Goal: Task Accomplishment & Management: Manage account settings

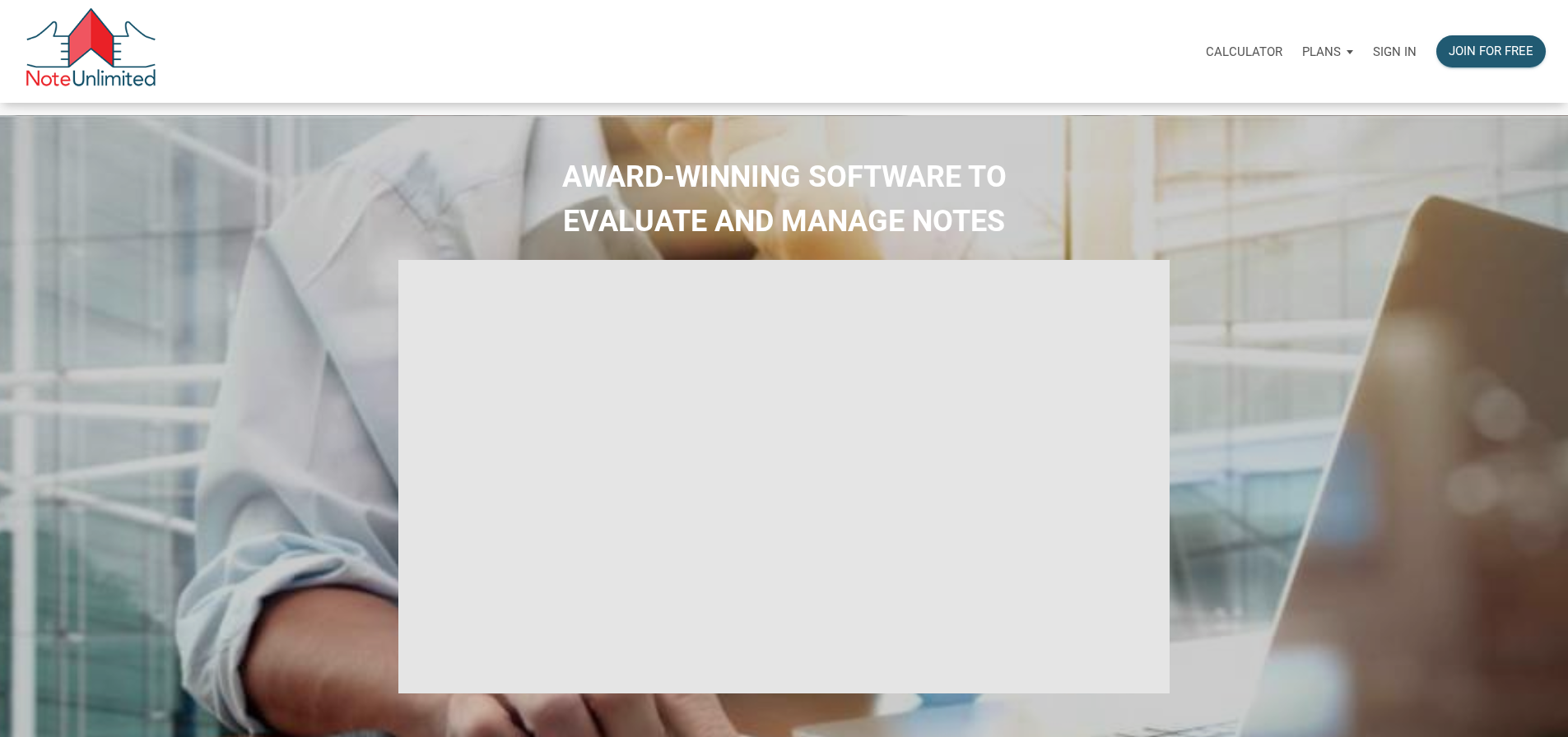
select select
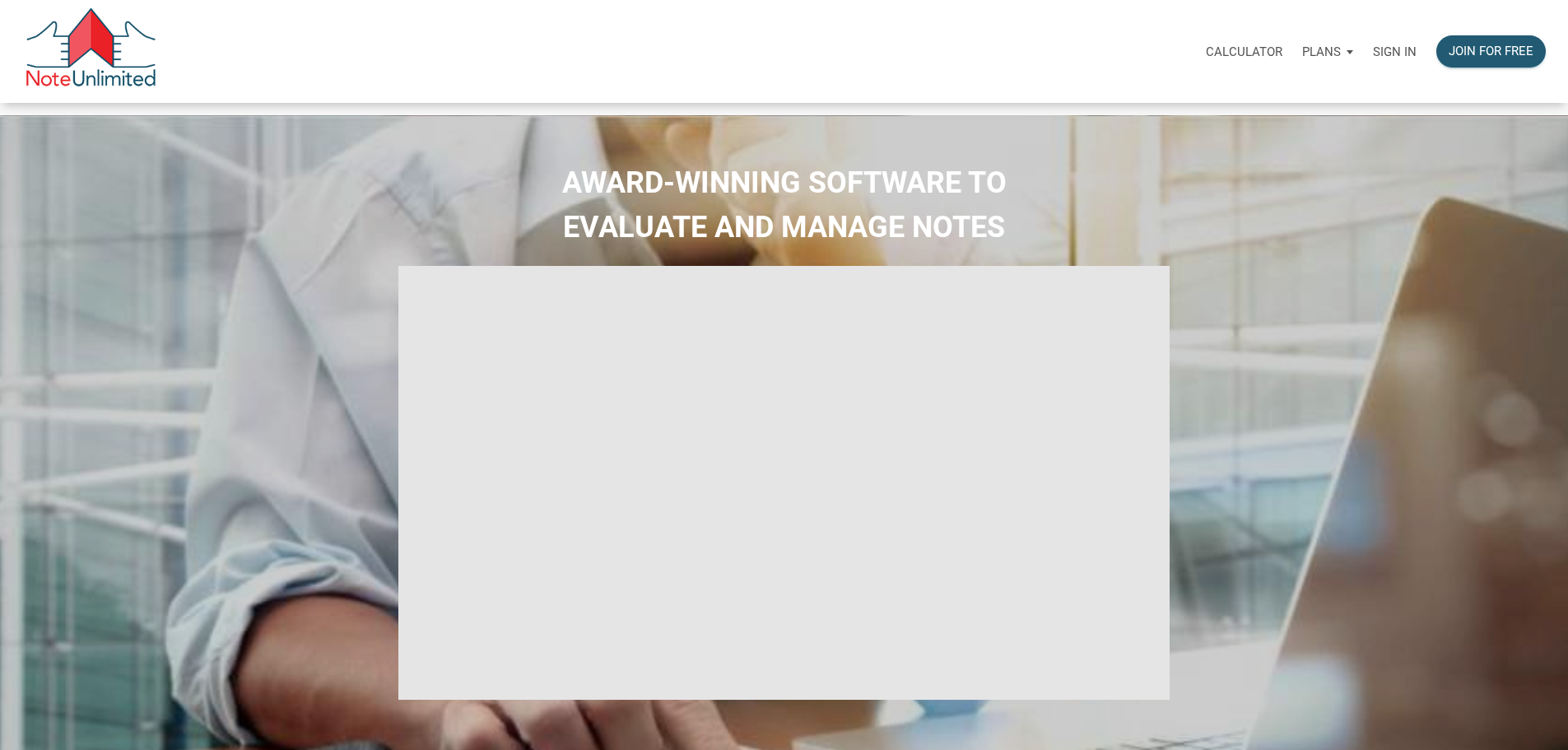
type input "Introduction to new features"
select select
click at [1373, 59] on p "Sign in" at bounding box center [1395, 51] width 44 height 15
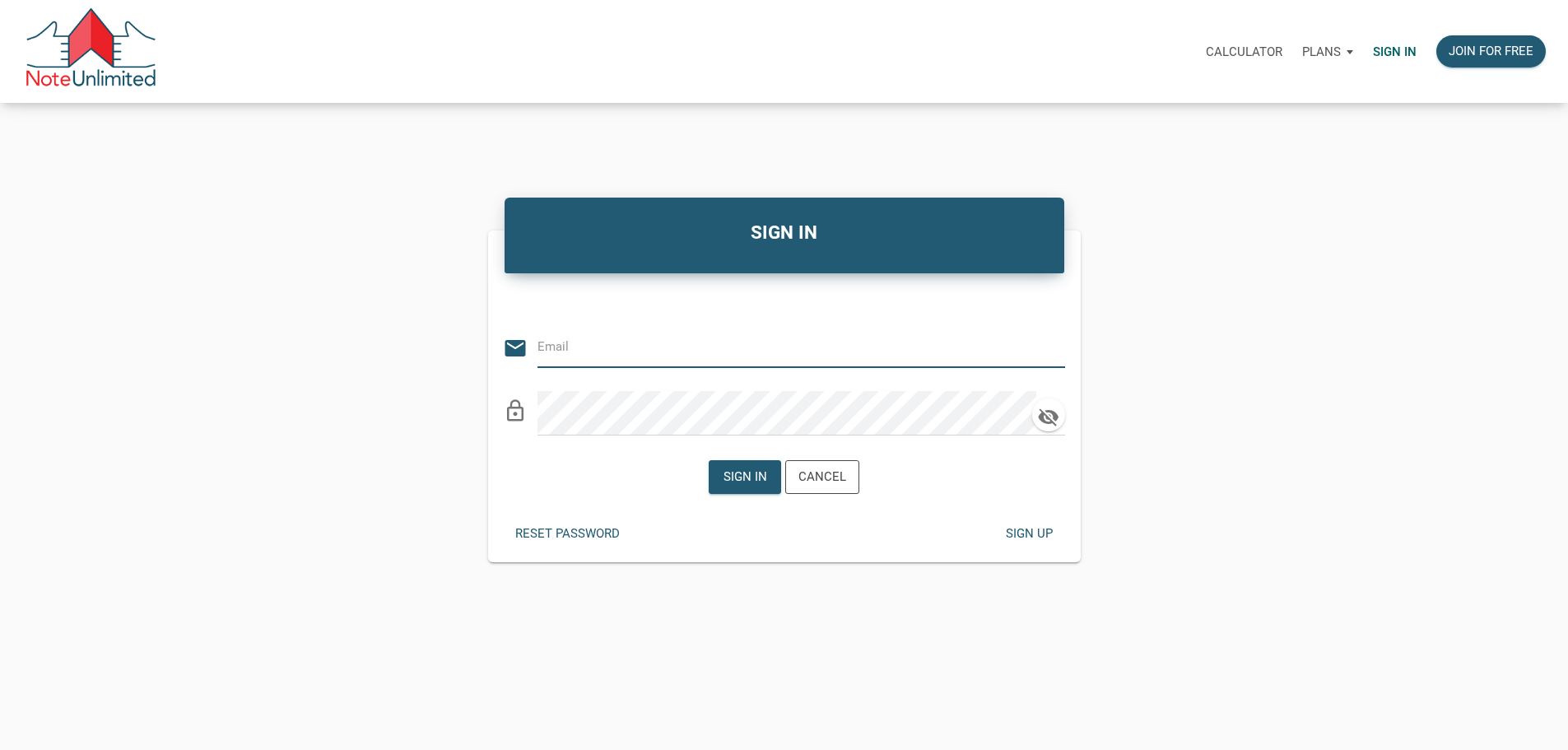
type input "andrew@tlcpropertypartners.com"
click at [747, 487] on div "Sign in" at bounding box center [745, 477] width 44 height 19
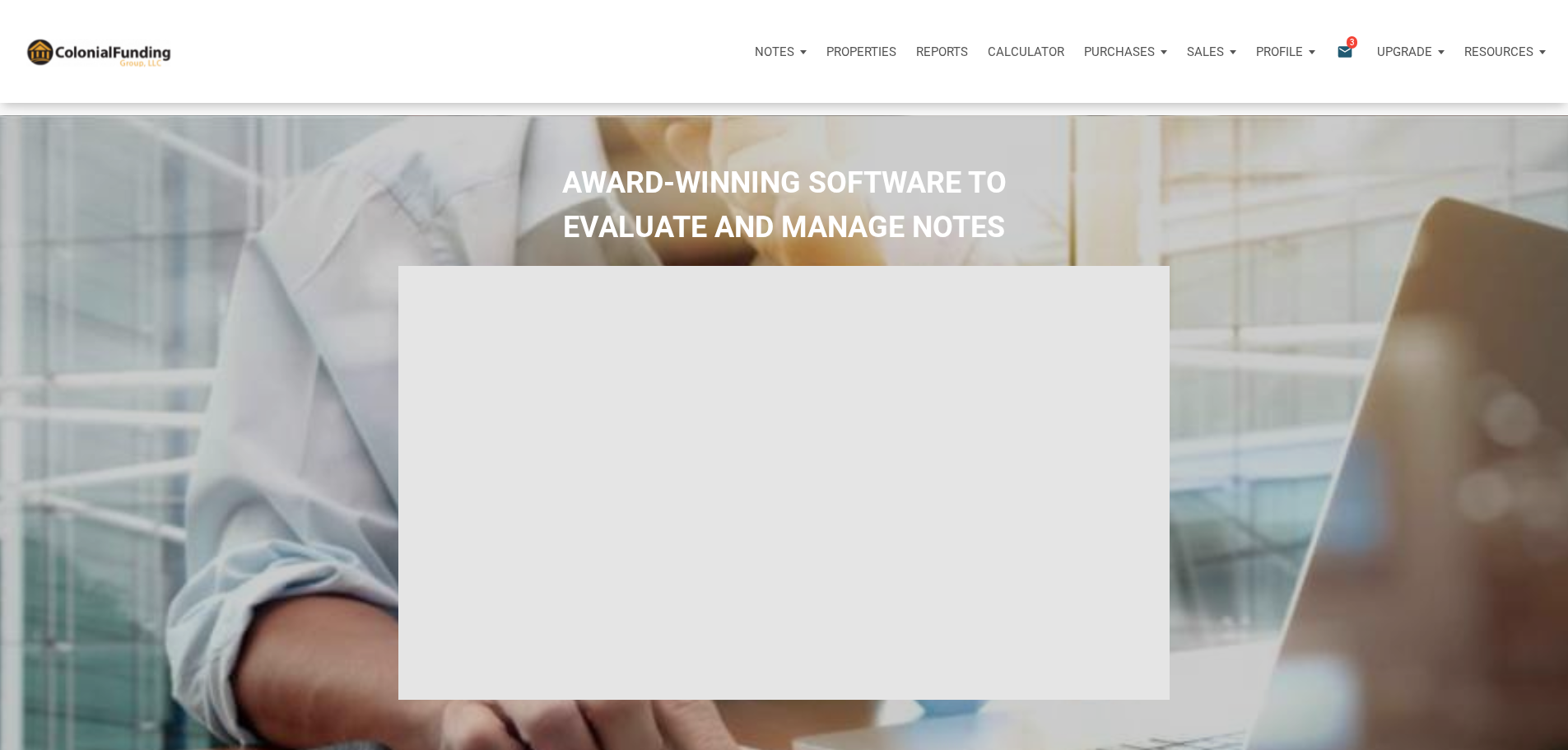
type input "Introduction to new features"
select select
click at [755, 59] on p "Notes" at bounding box center [775, 51] width 40 height 15
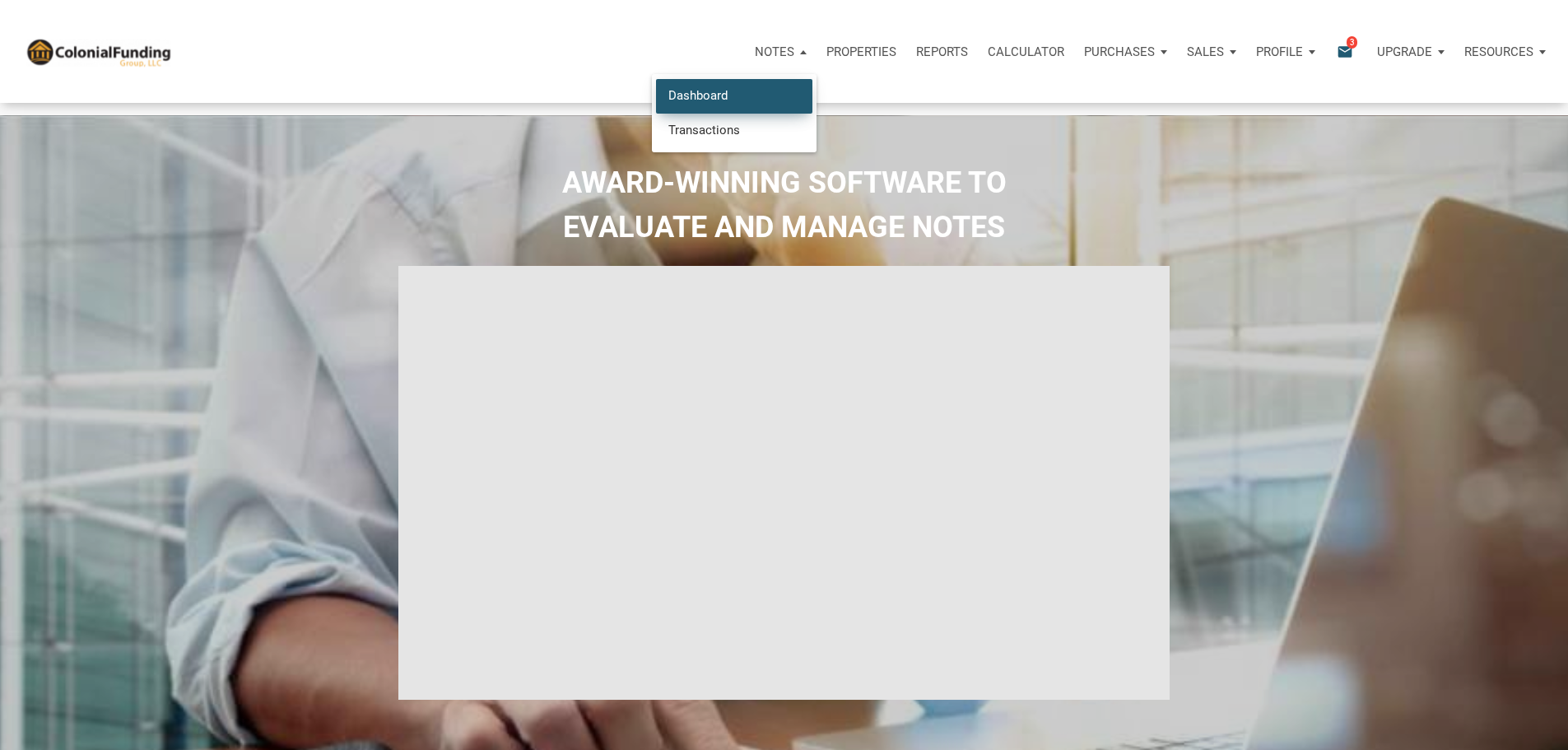
click at [656, 111] on link "Dashboard" at bounding box center [734, 96] width 156 height 34
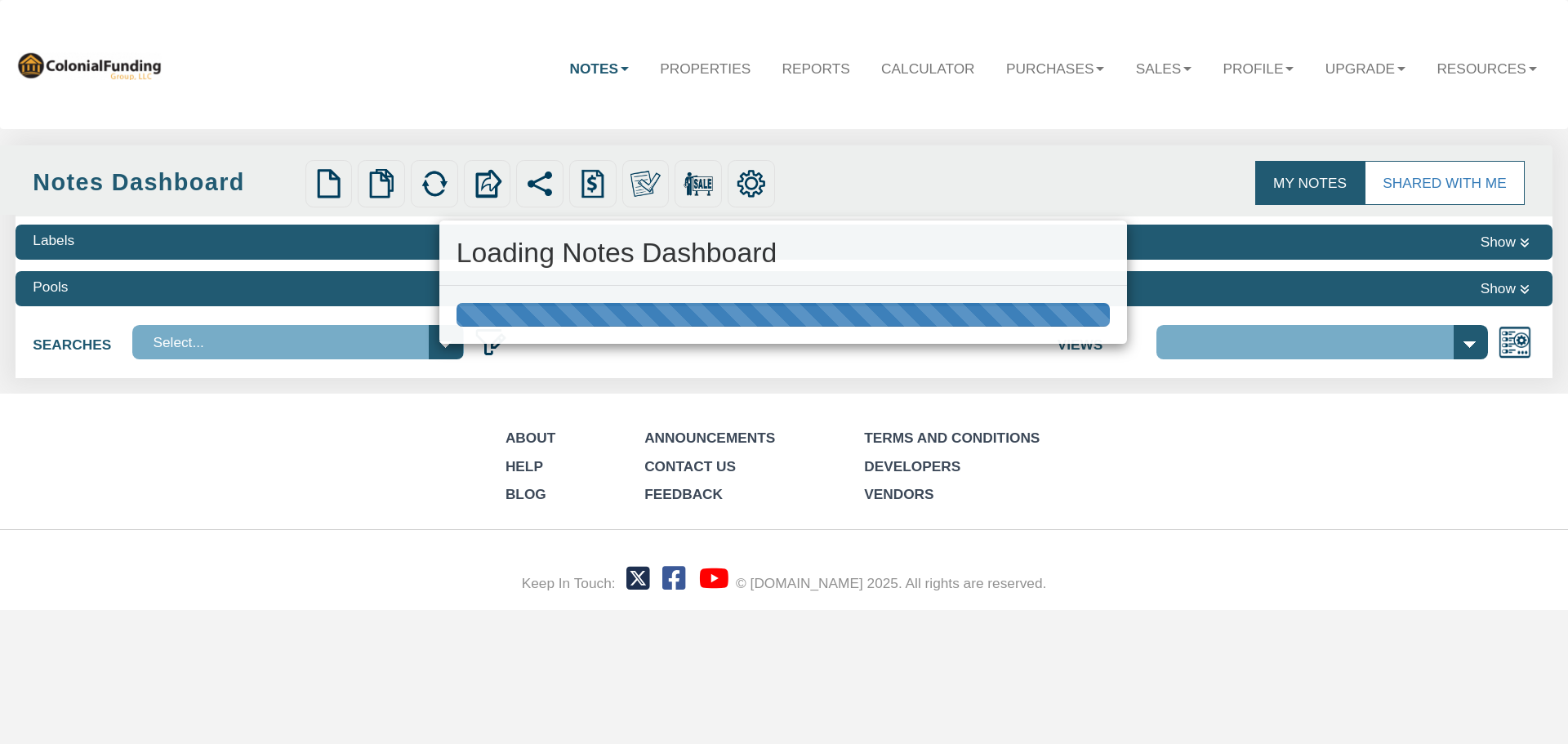
select select "316"
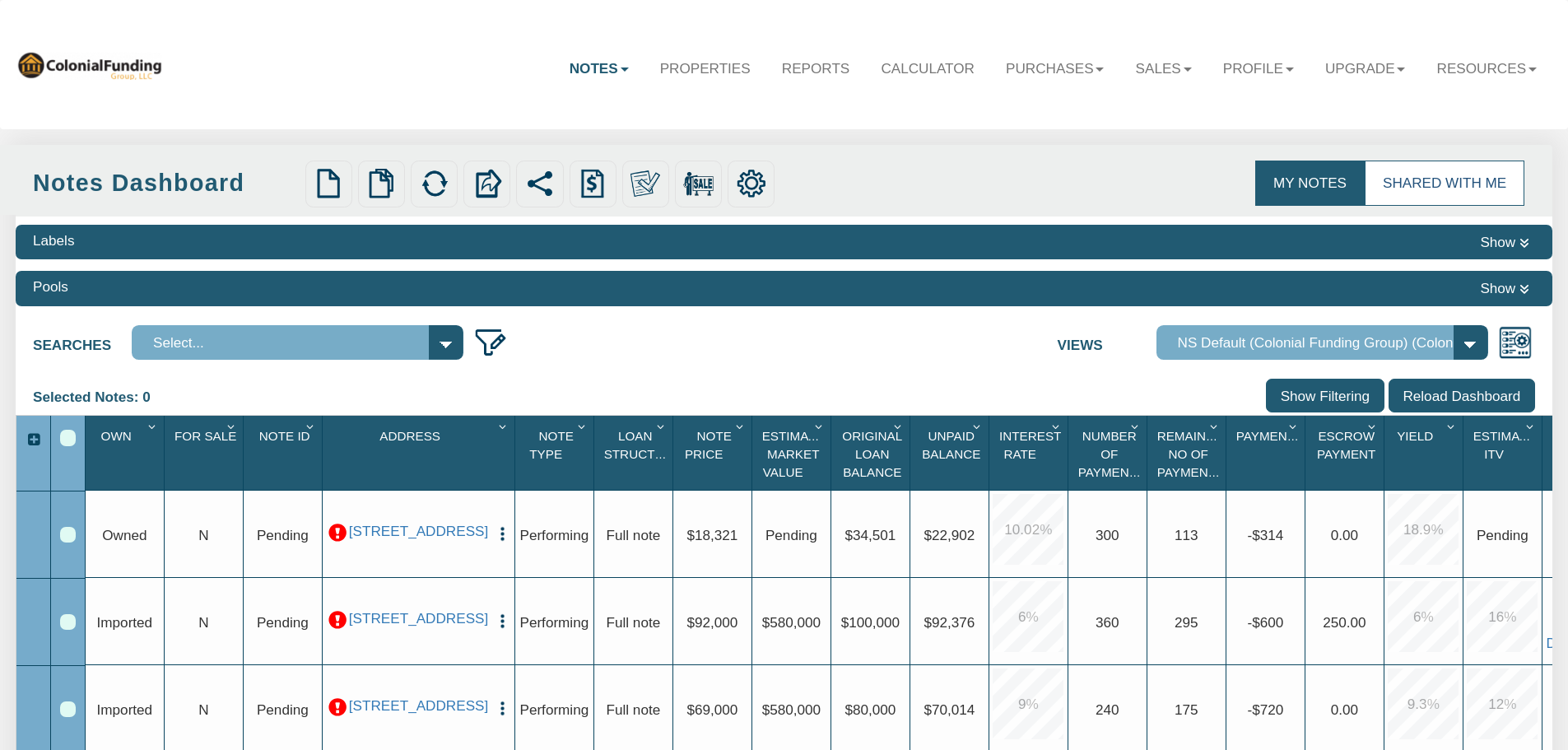
click at [1458, 190] on link "Shared with Me" at bounding box center [1443, 182] width 159 height 45
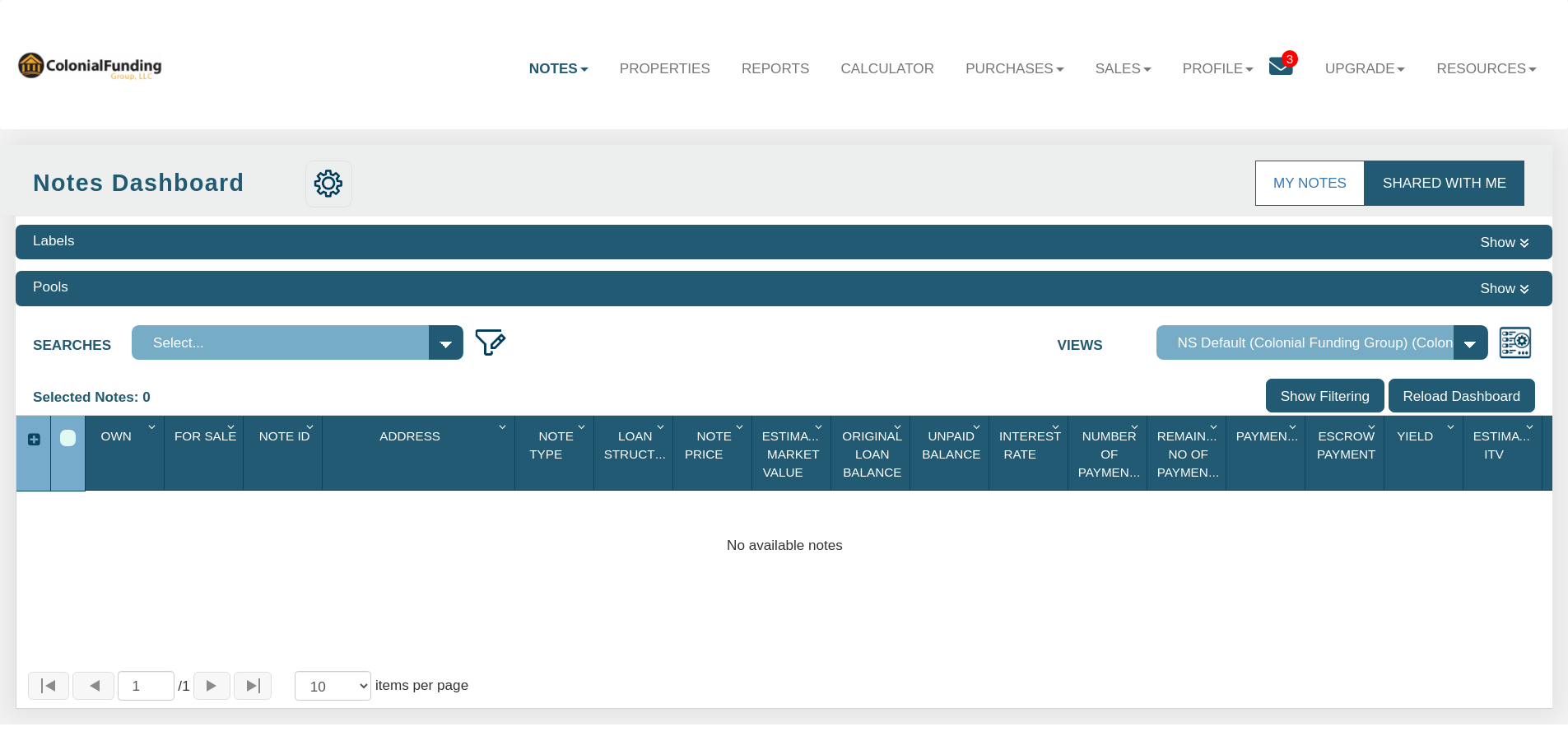
click at [1282, 55] on span "3" at bounding box center [1289, 58] width 17 height 17
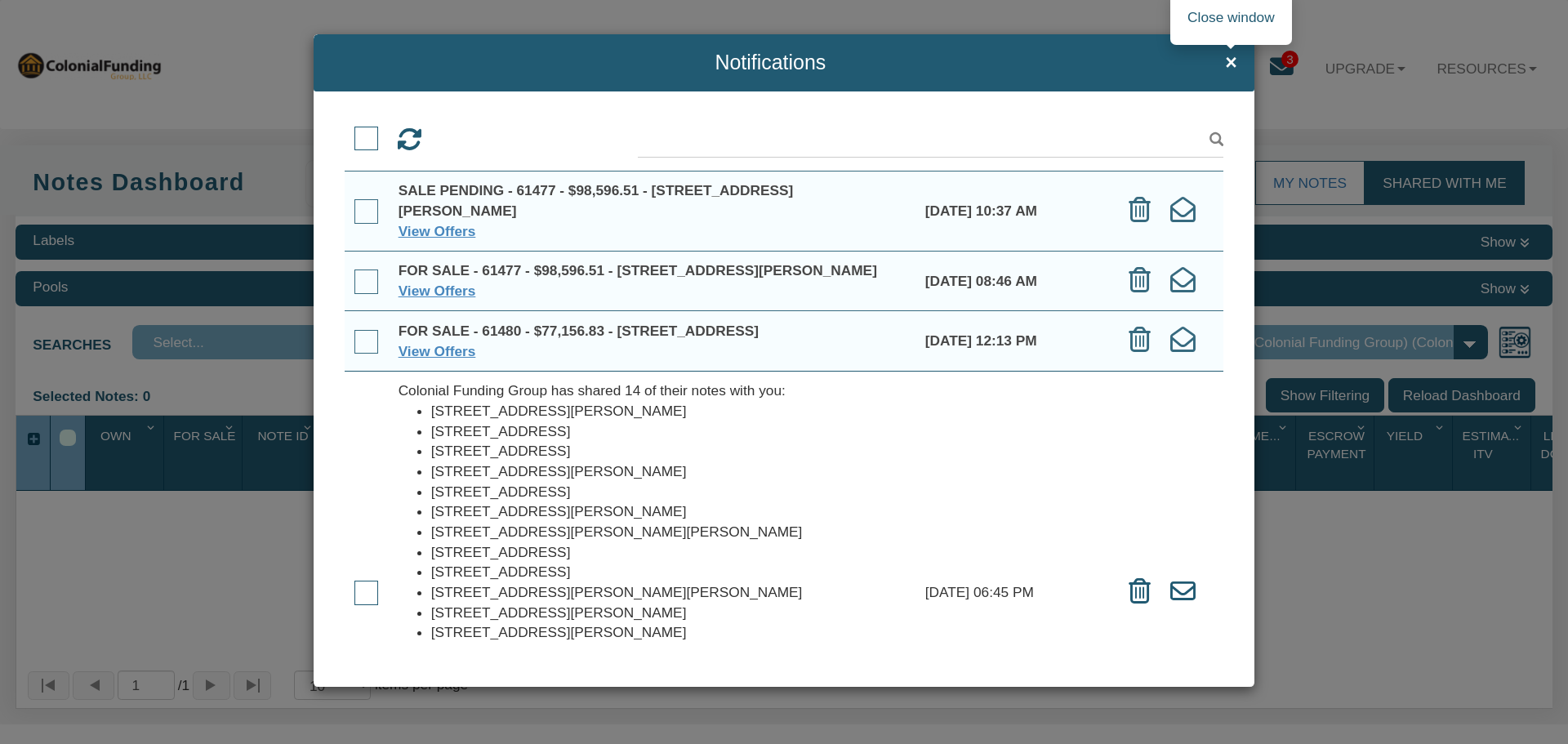
click at [1231, 62] on span "×" at bounding box center [1231, 62] width 12 height 22
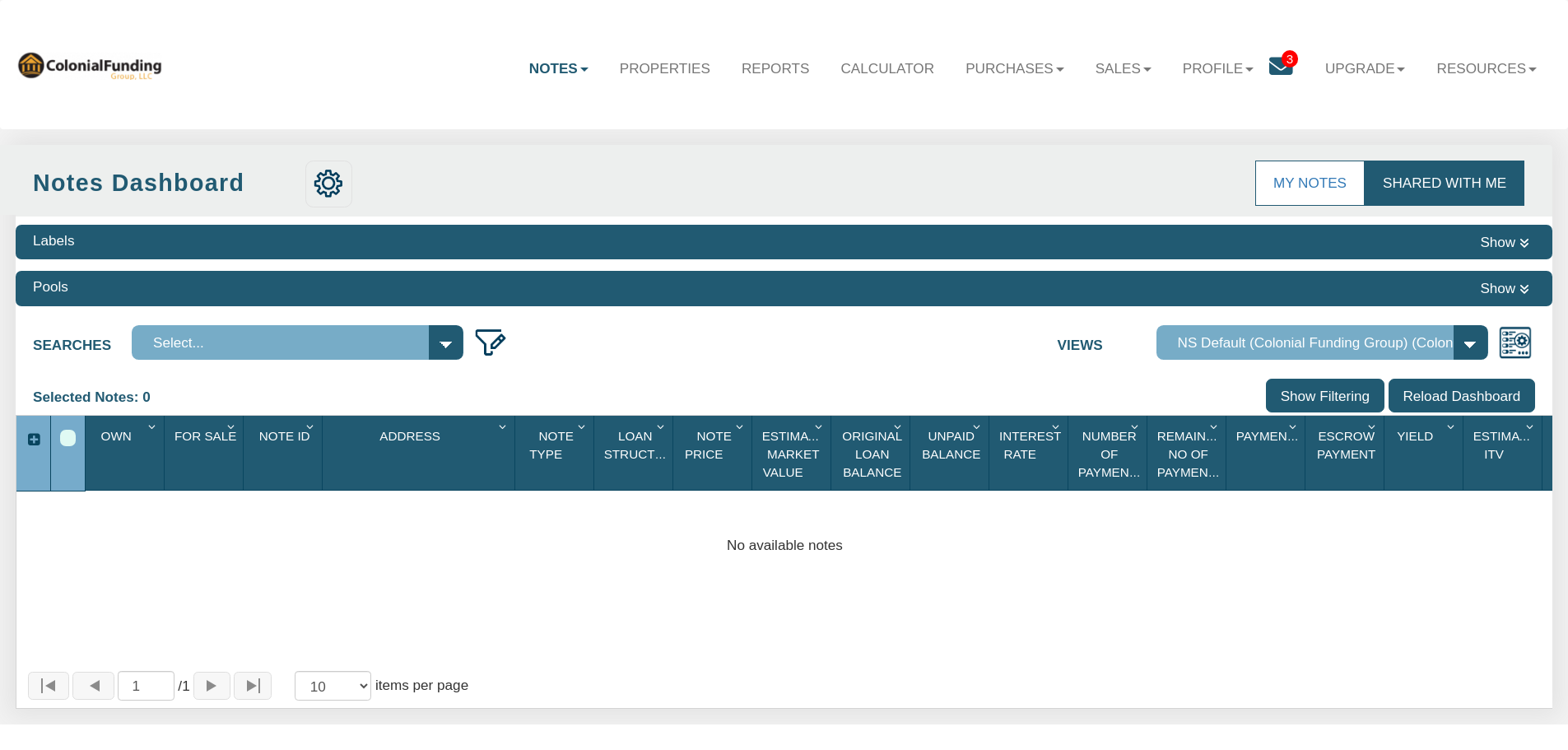
click at [1447, 184] on link "Shared with Me" at bounding box center [1443, 182] width 159 height 45
click at [1285, 52] on span "3" at bounding box center [1289, 58] width 17 height 17
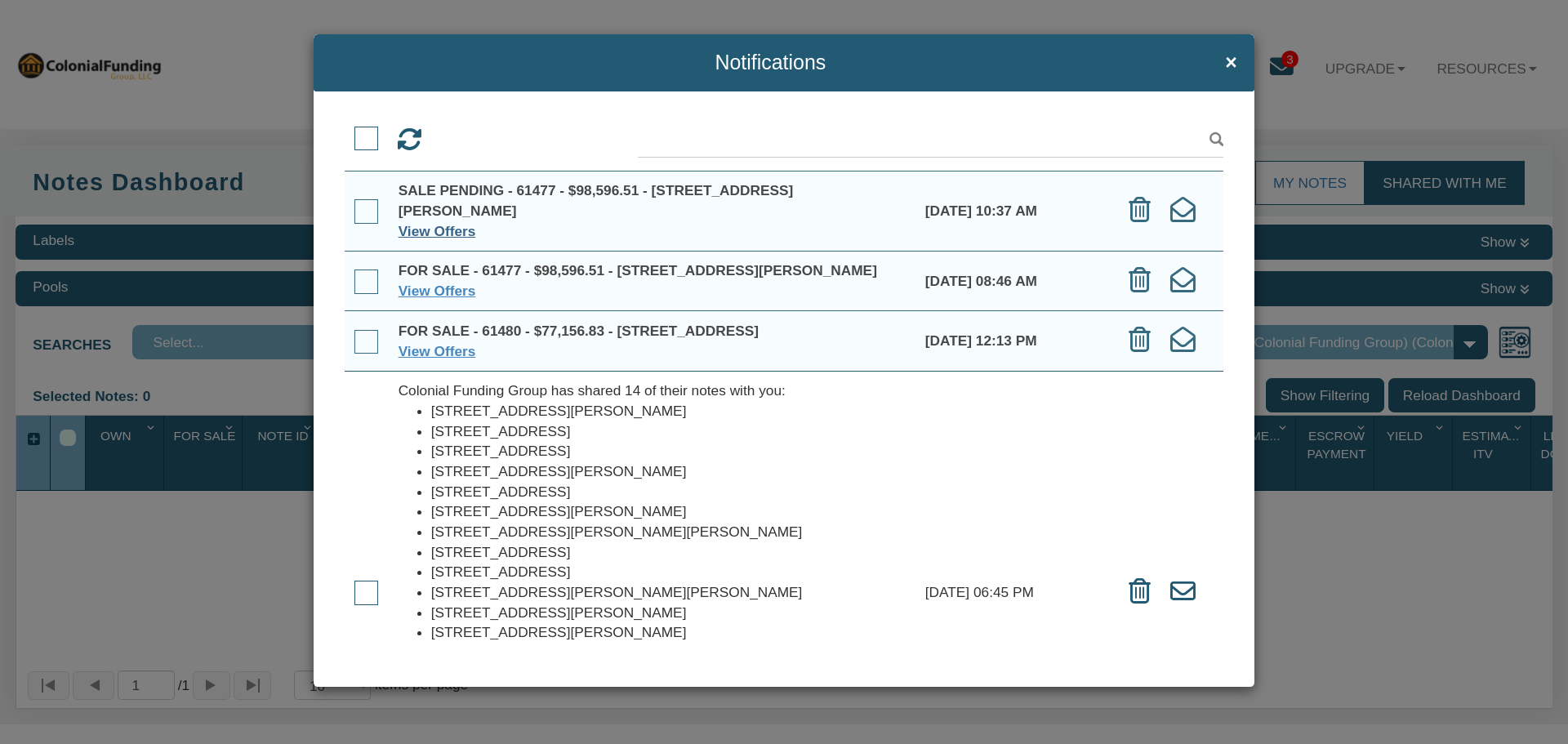
click at [434, 228] on link "View Offers" at bounding box center [437, 231] width 78 height 17
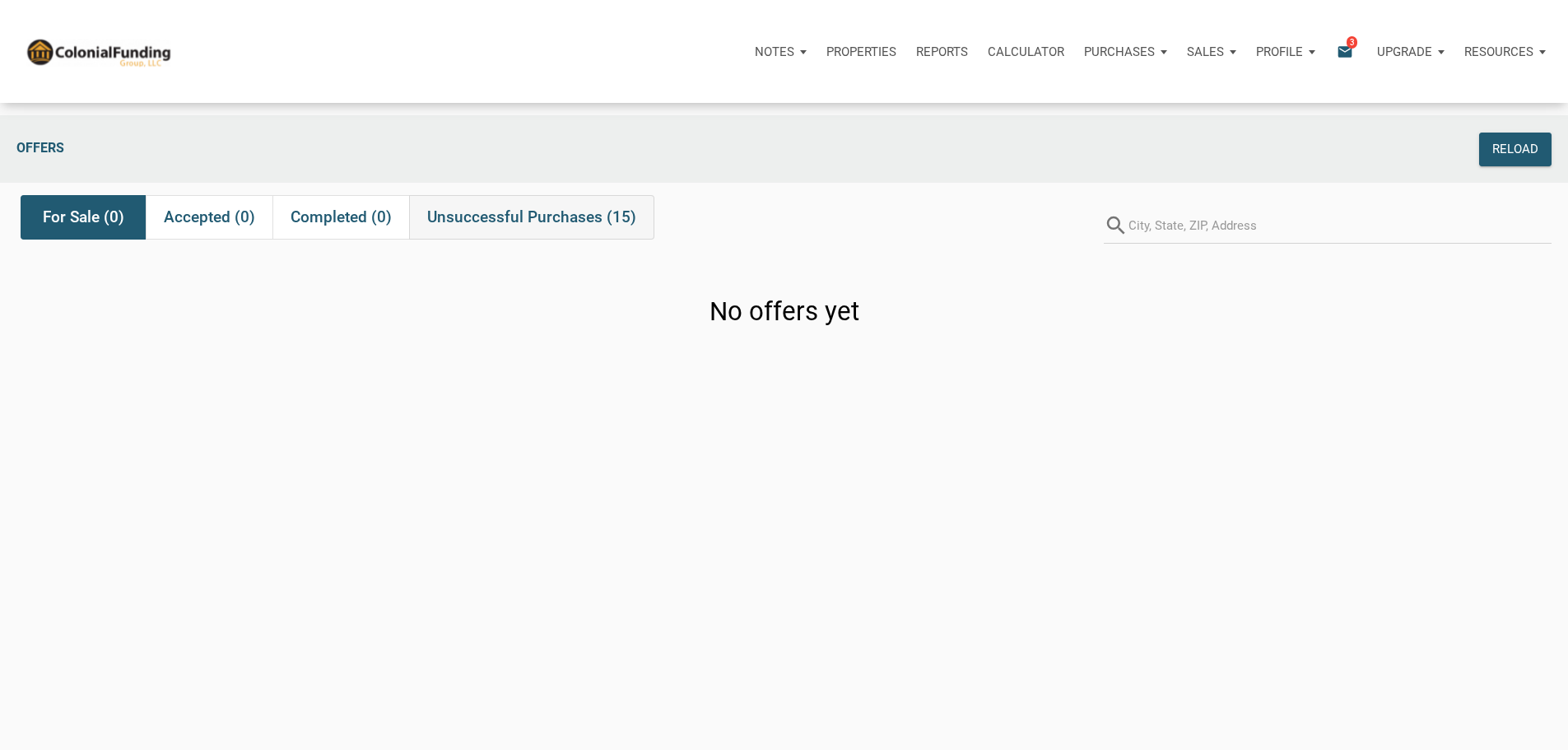
click at [498, 228] on span "Unsuccessful Purchases (15)" at bounding box center [531, 218] width 209 height 20
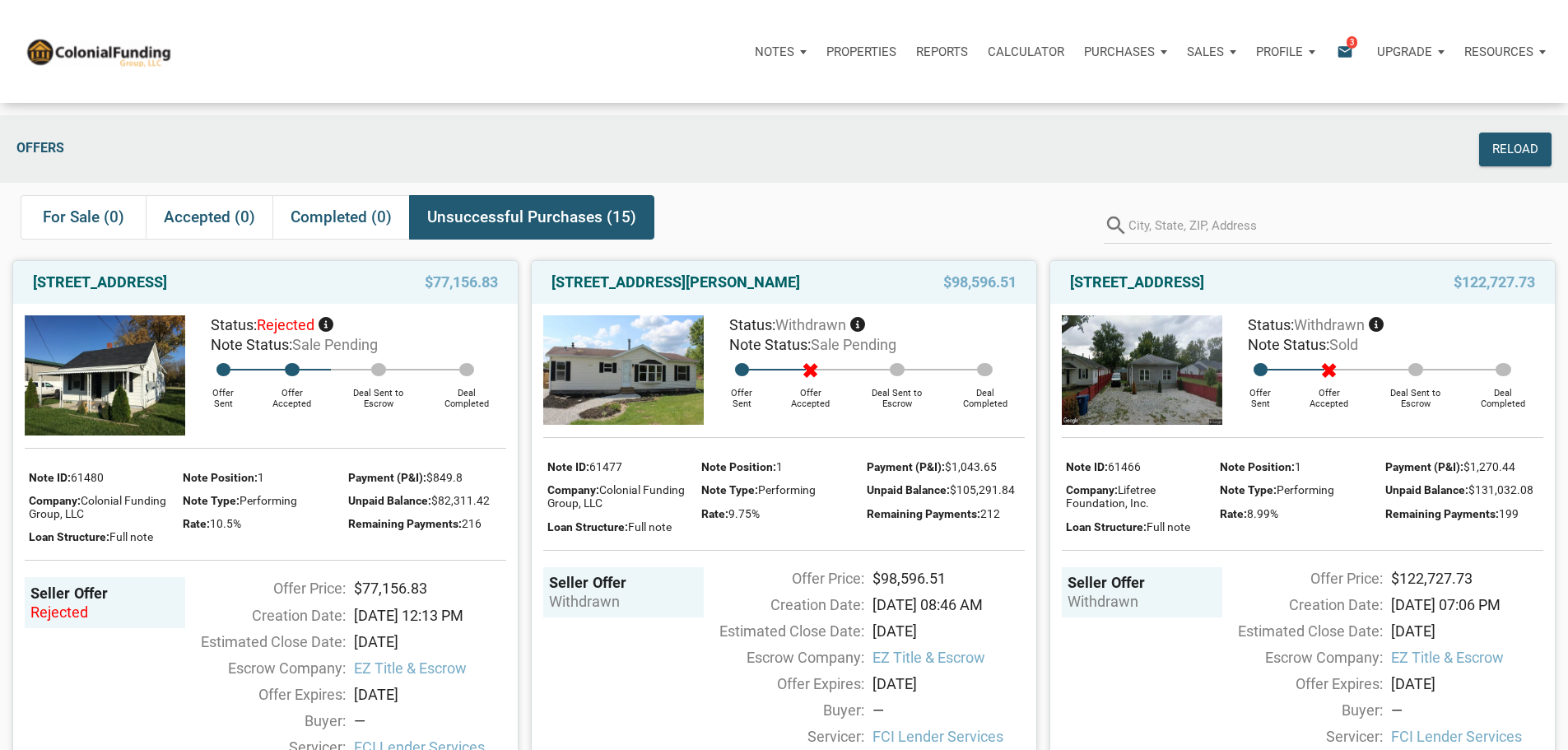
click at [1255, 55] on p "Profile" at bounding box center [1278, 51] width 46 height 15
click at [1163, 105] on link "Settings" at bounding box center [1242, 96] width 156 height 34
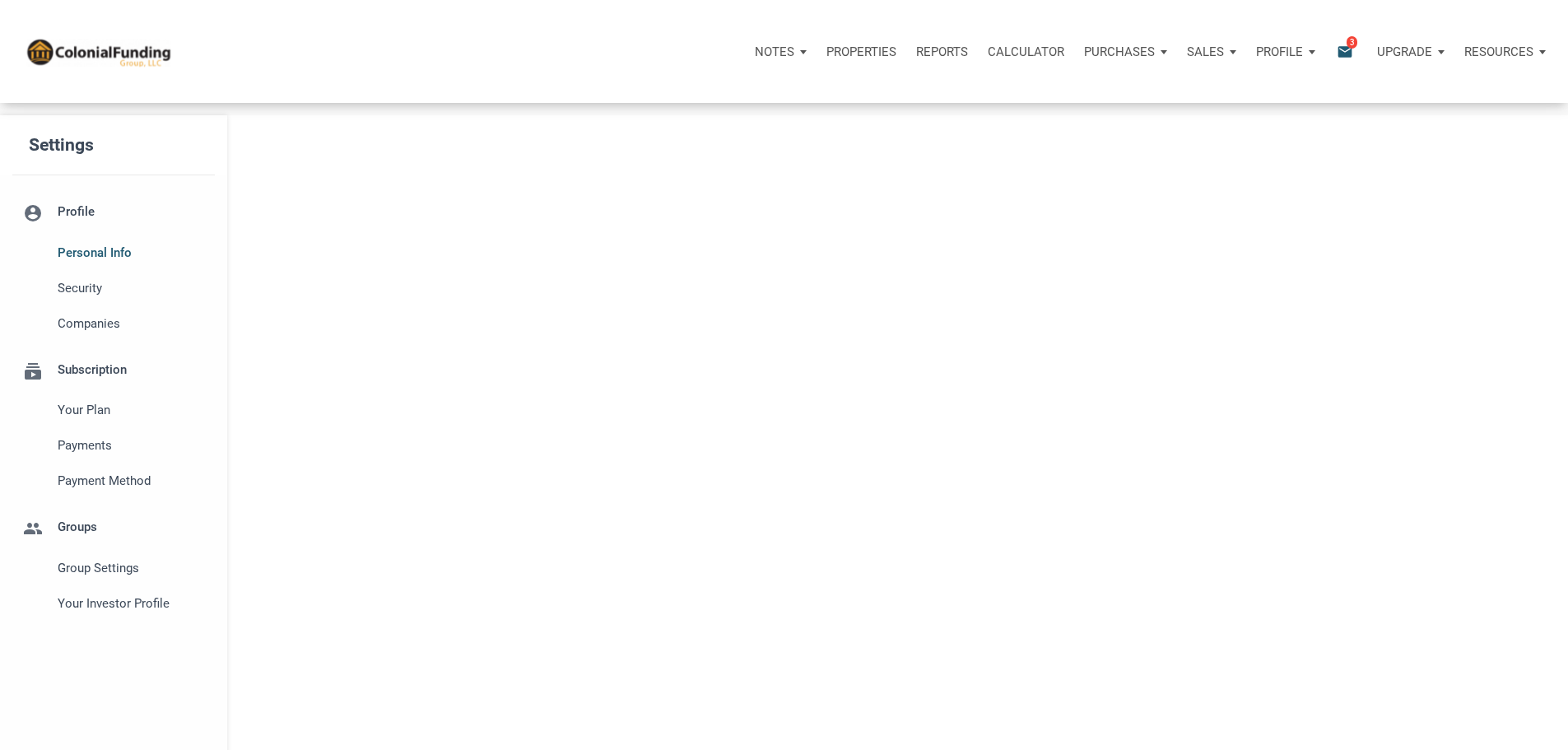
select select
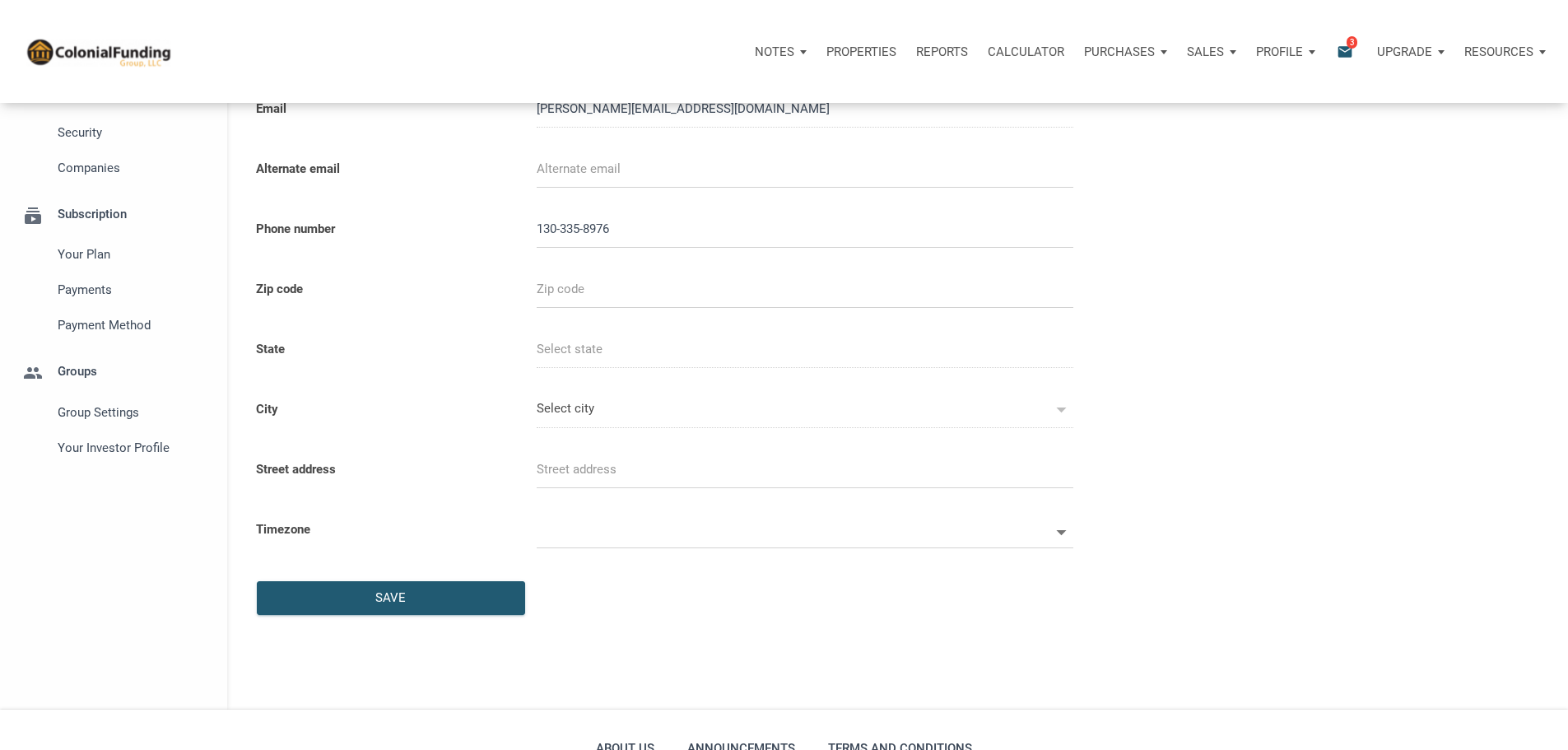
scroll to position [164, 0]
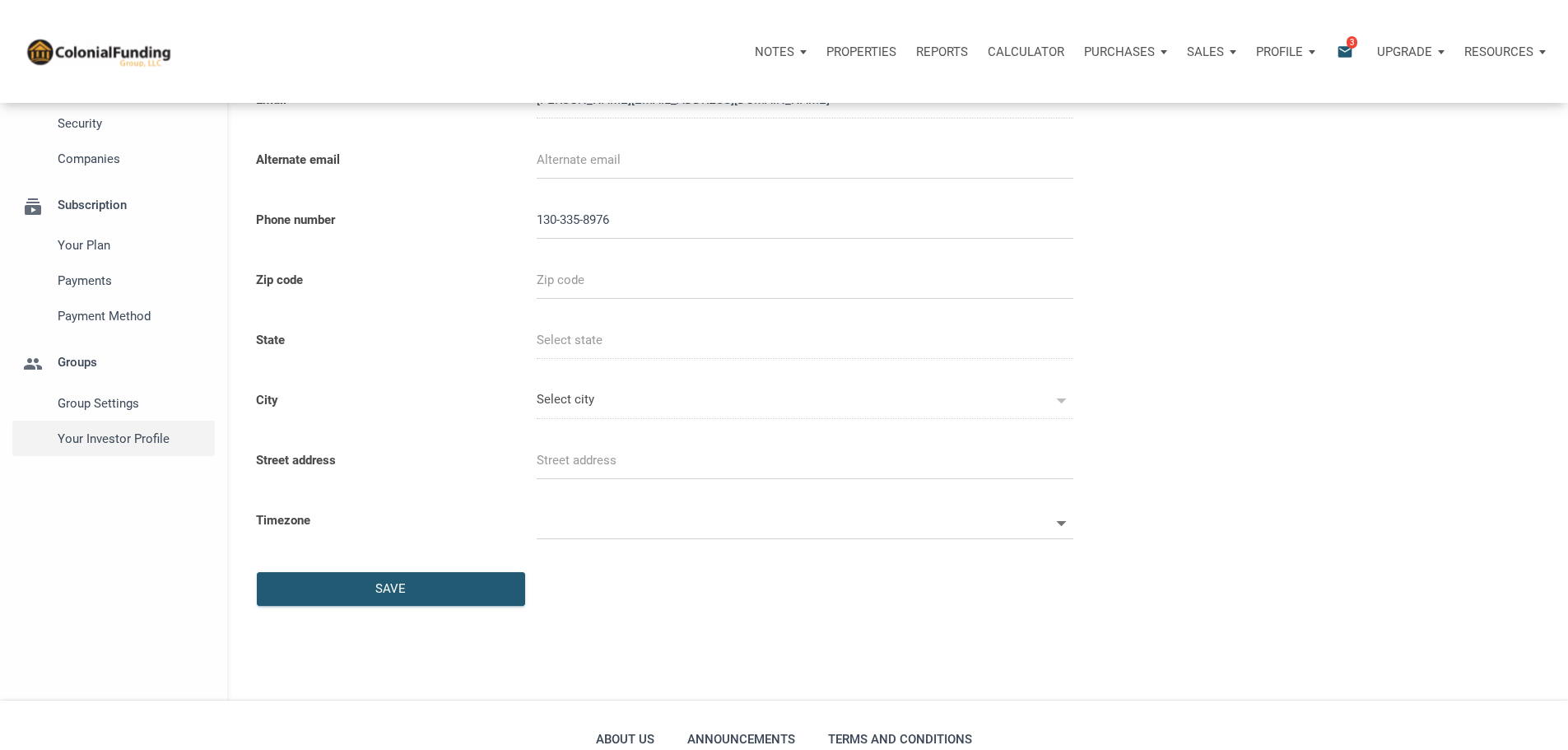
type input "13033589763"
select select
click at [124, 448] on span "Your Investor Profile" at bounding box center [132, 438] width 149 height 20
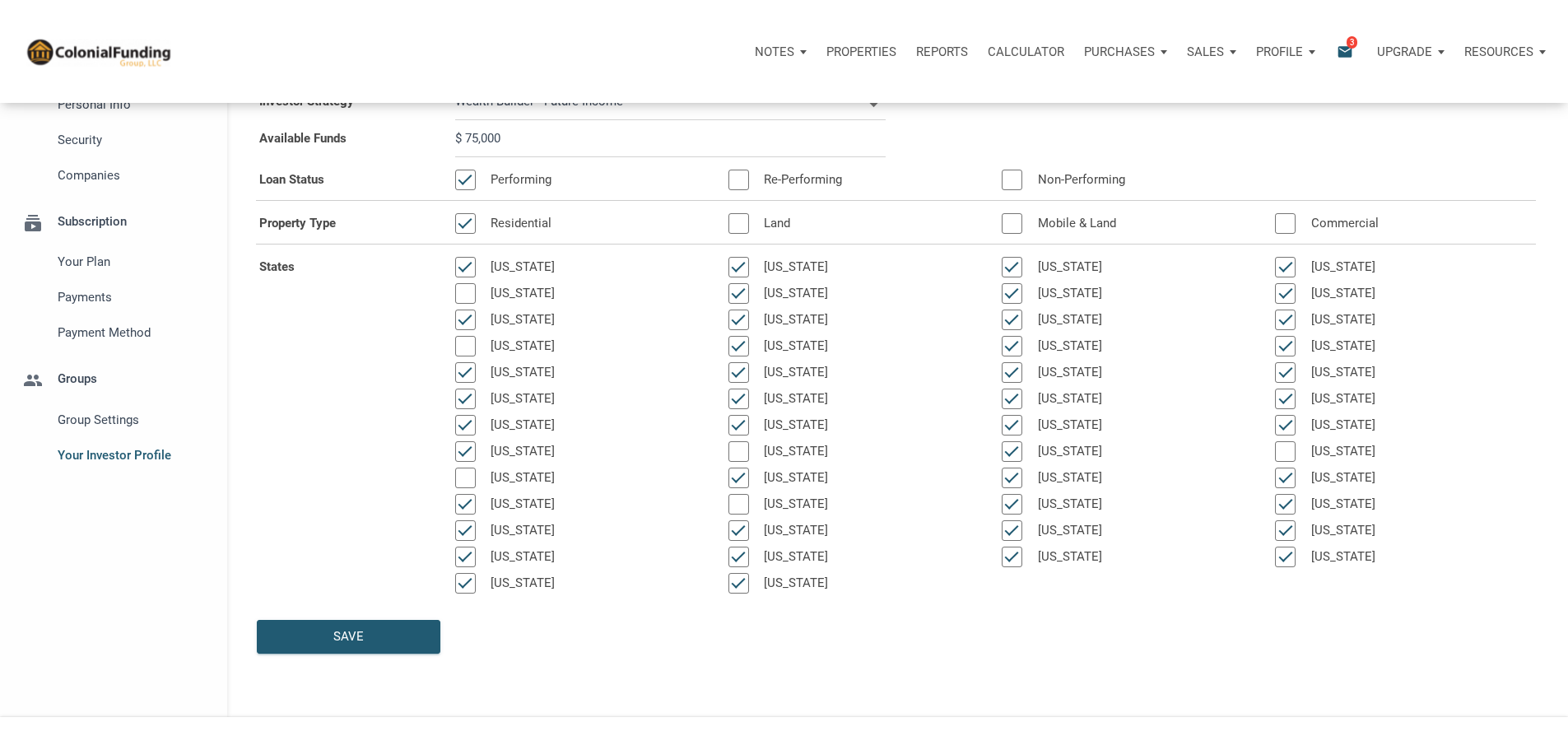
scroll to position [119, 0]
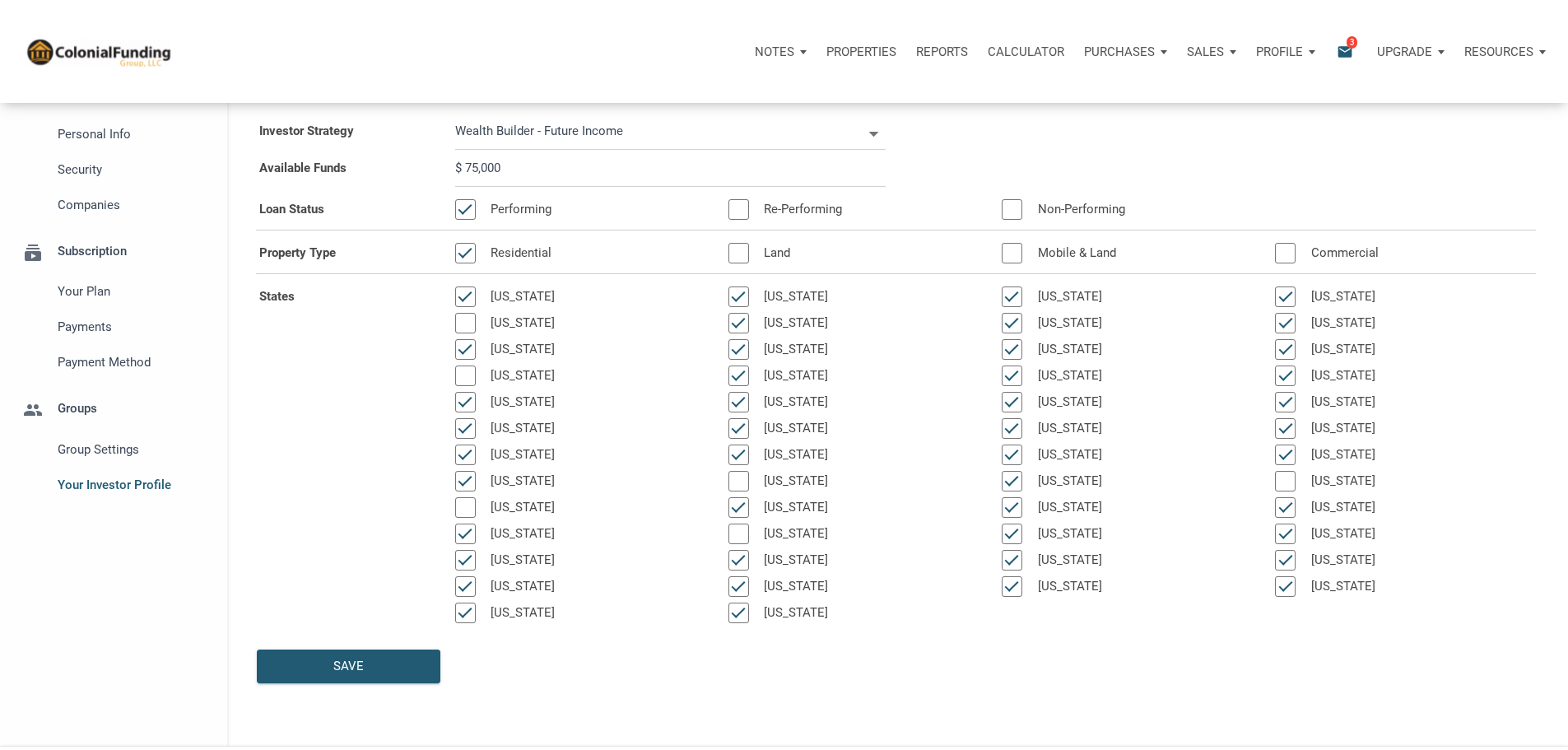
drag, startPoint x: 528, startPoint y: 205, endPoint x: 483, endPoint y: 206, distance: 45.0
click at [483, 187] on input "$ 75,000" at bounding box center [670, 167] width 430 height 37
select select
type input "$ 9"
select select
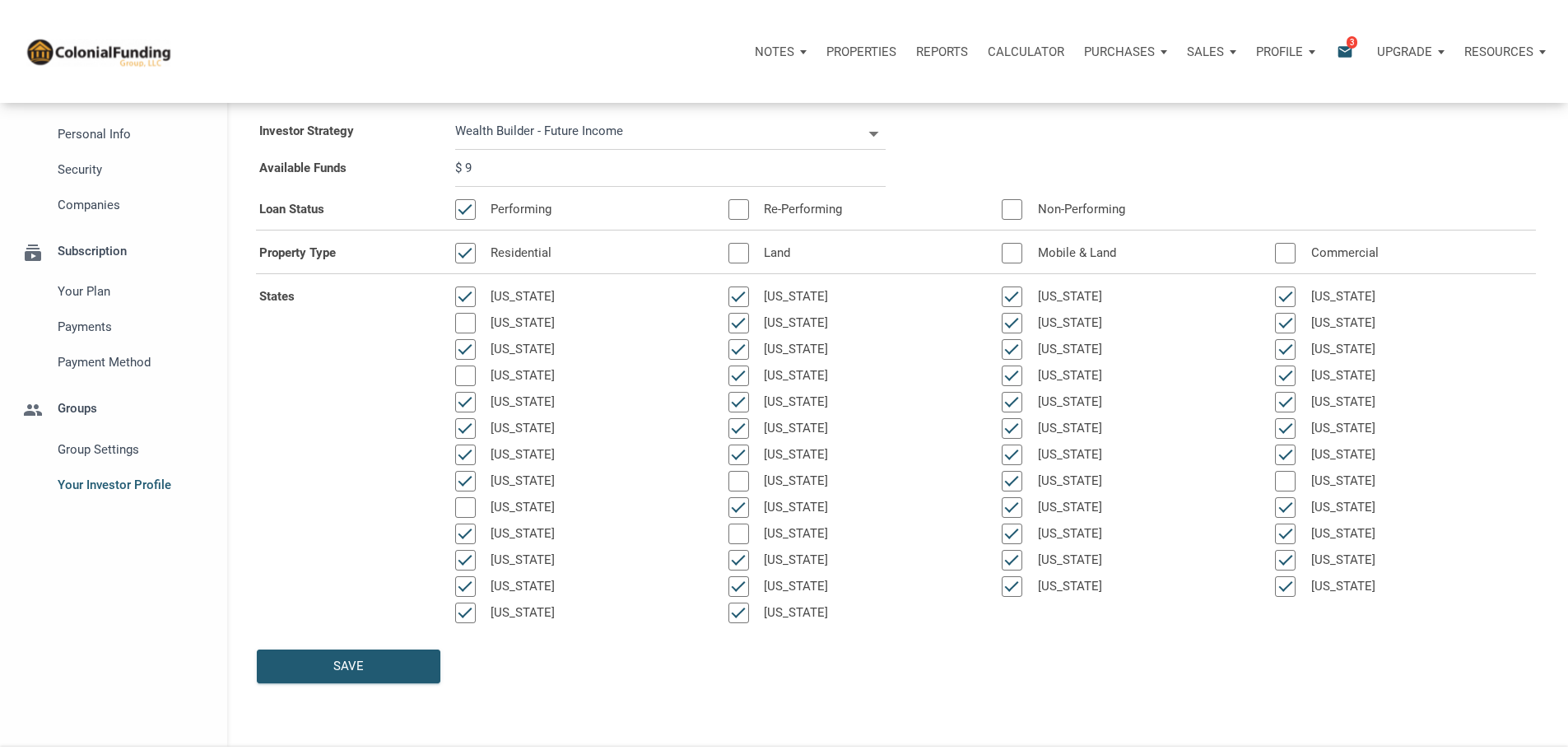
type input "$ 95"
select select
type input "$ 950"
select select
type input "$ 9,500"
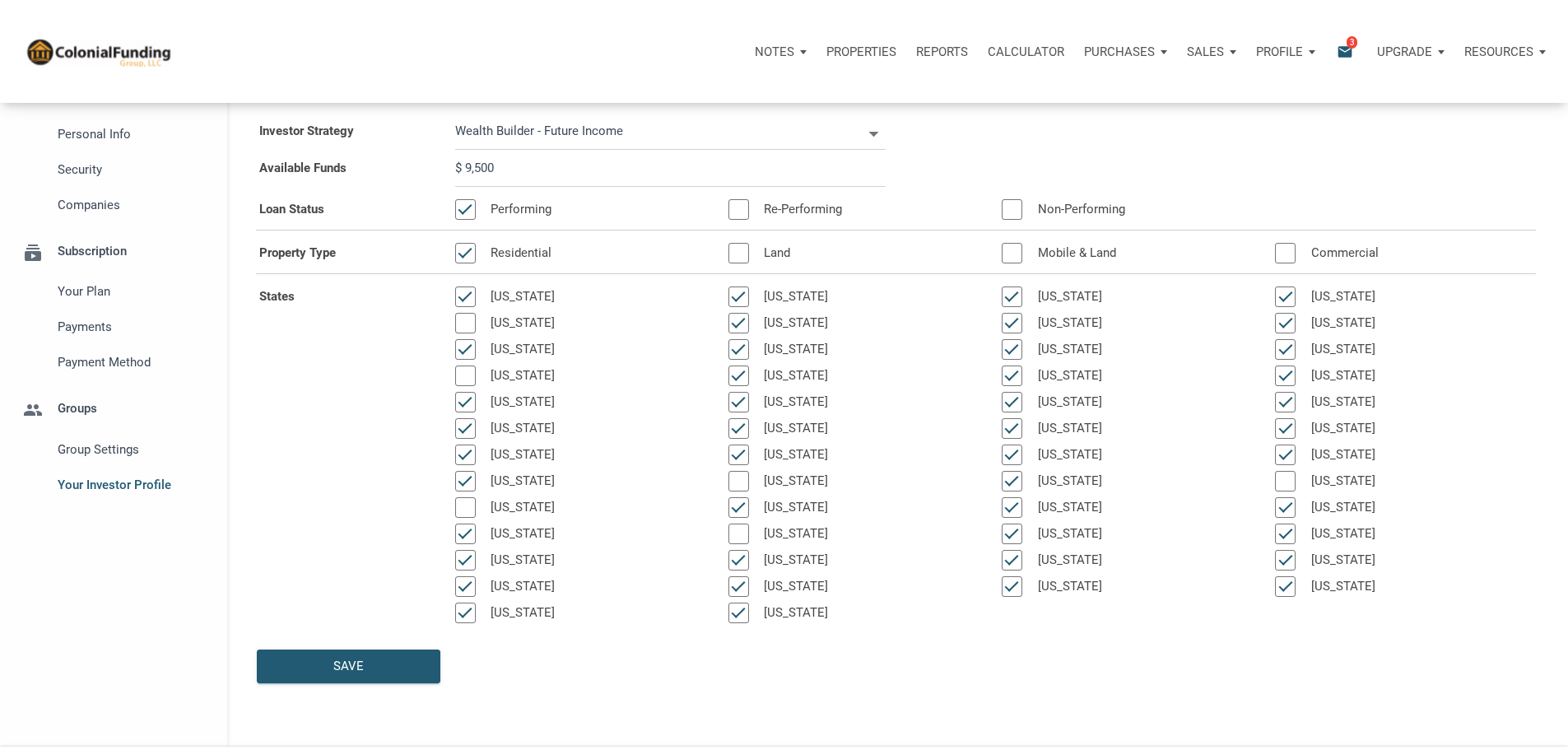
select select
type input "$ 95,000"
click at [354, 676] on div "Save" at bounding box center [348, 666] width 31 height 19
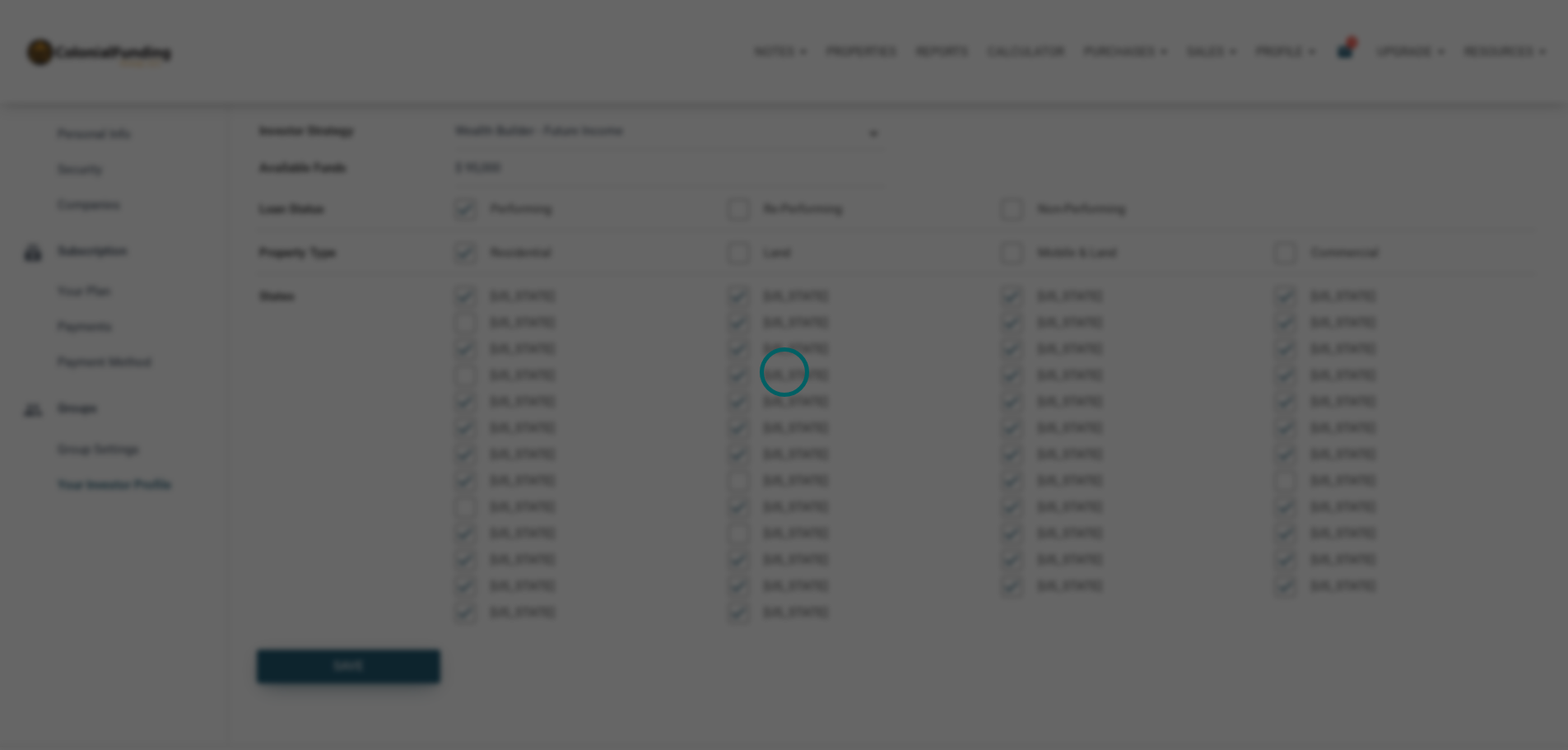
select select
type input "$ 95,000"
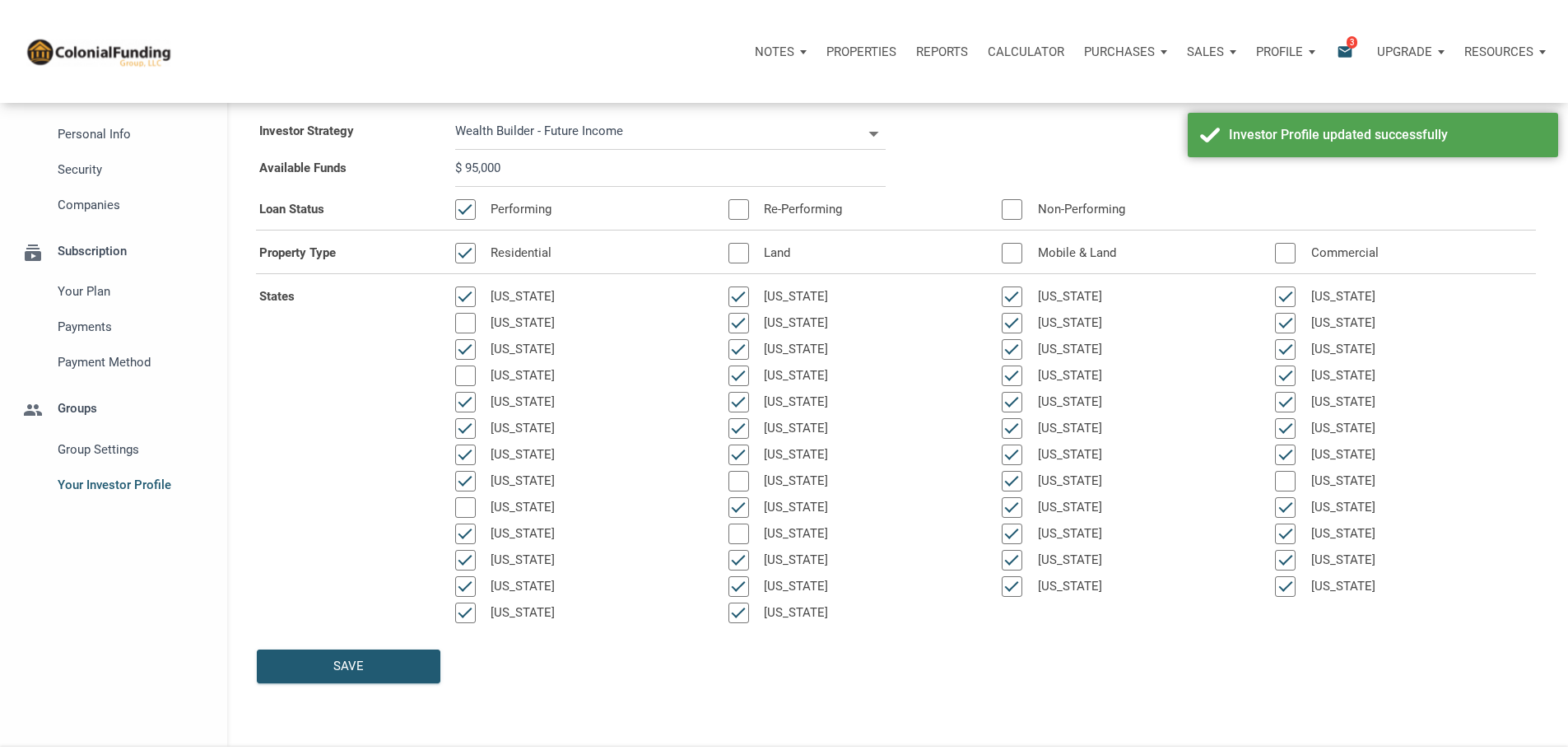
click at [1346, 41] on span "3" at bounding box center [1351, 42] width 11 height 13
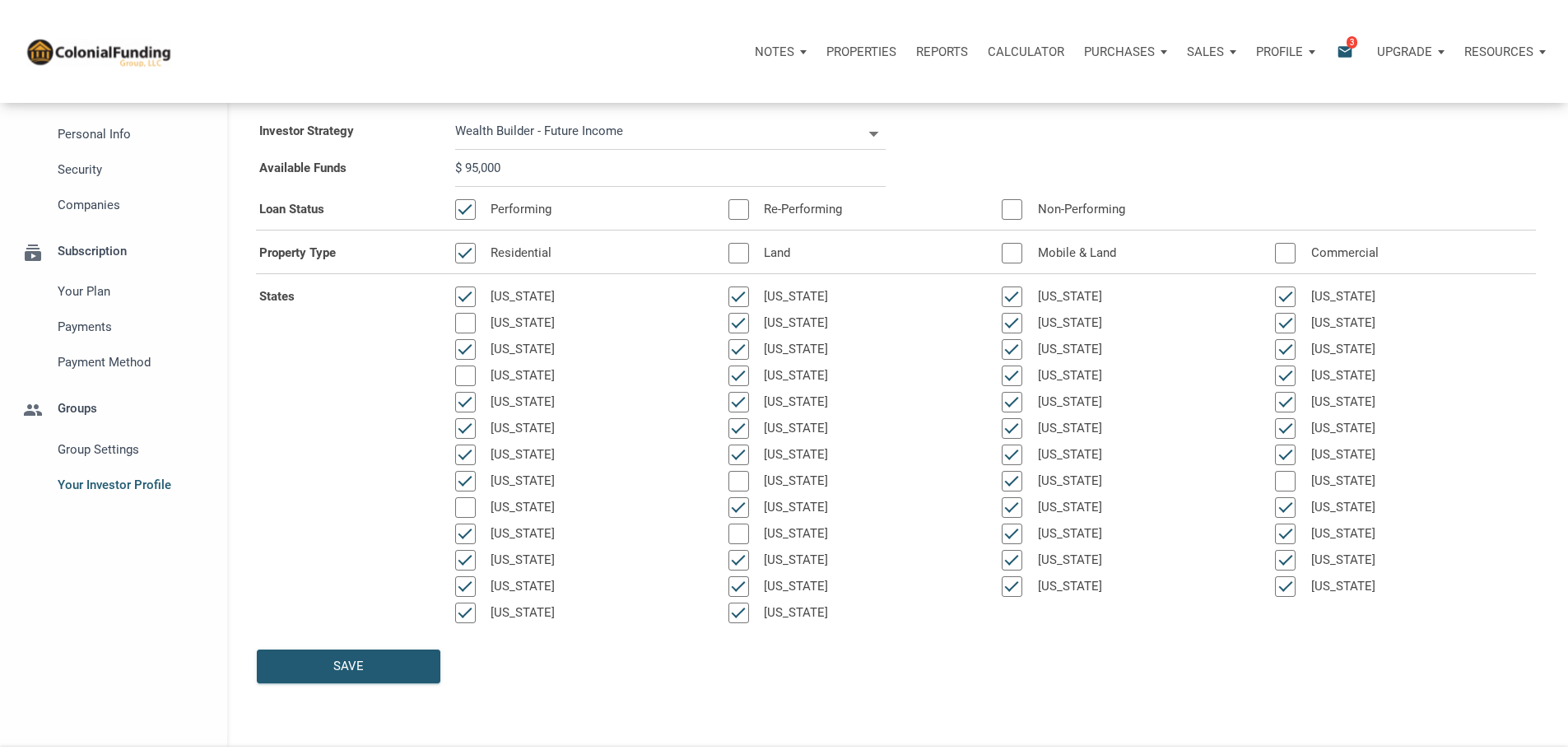
click at [794, 56] on p "Sales" at bounding box center [775, 51] width 40 height 15
click at [1085, 104] on link "Offers" at bounding box center [1163, 96] width 156 height 34
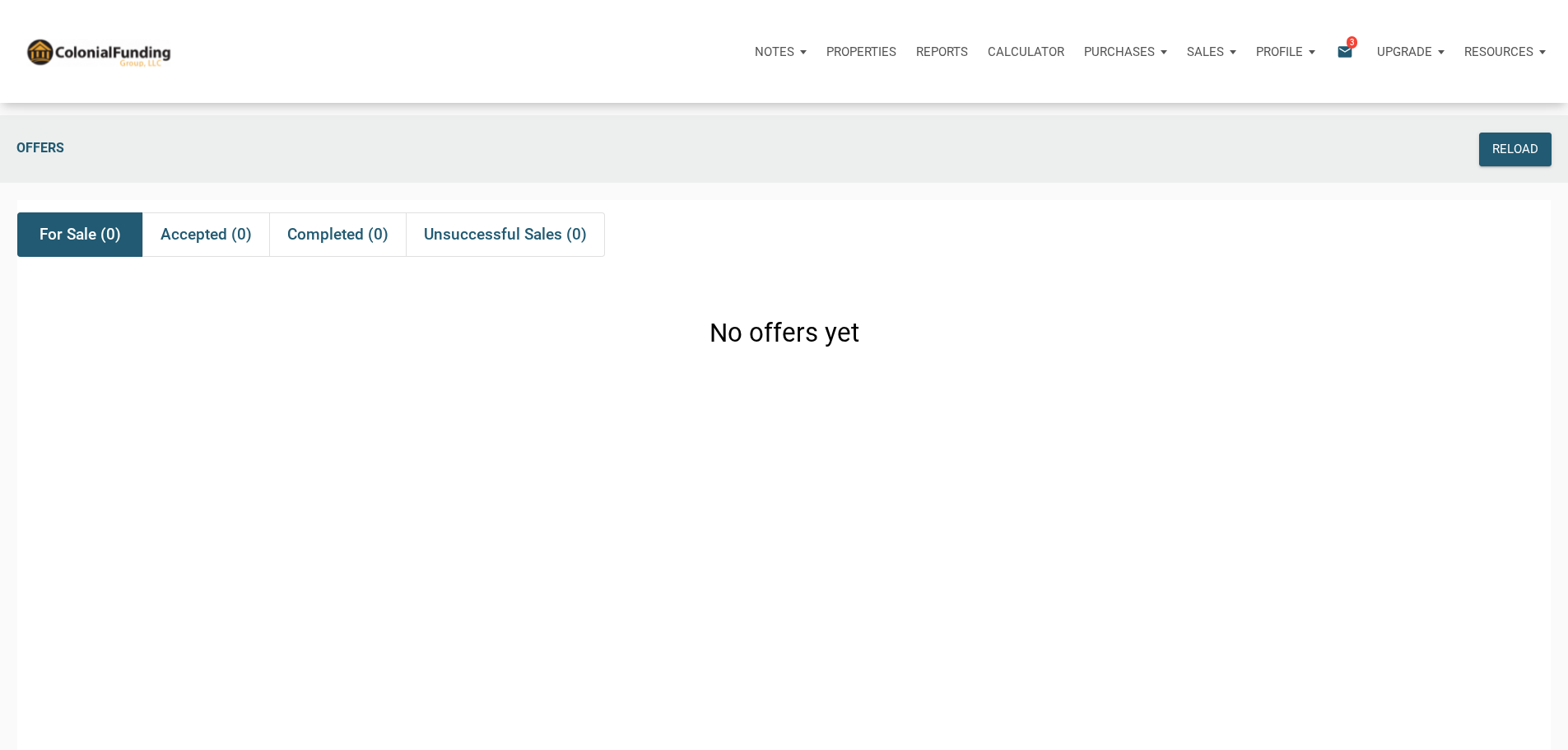
click at [755, 55] on p "Notes" at bounding box center [775, 51] width 40 height 15
click at [656, 109] on link "Dashboard" at bounding box center [734, 96] width 156 height 34
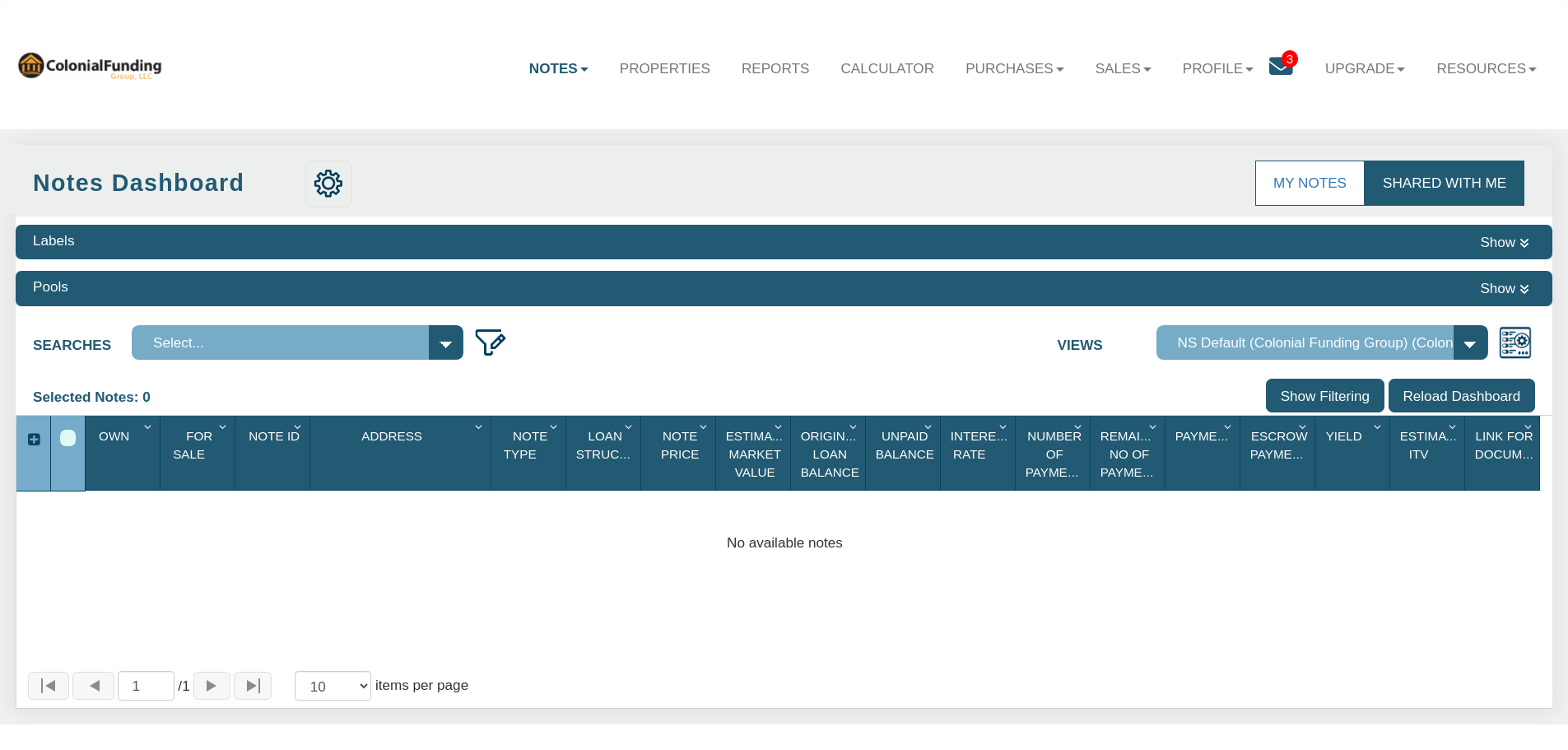
click at [1281, 56] on span "3" at bounding box center [1289, 58] width 17 height 17
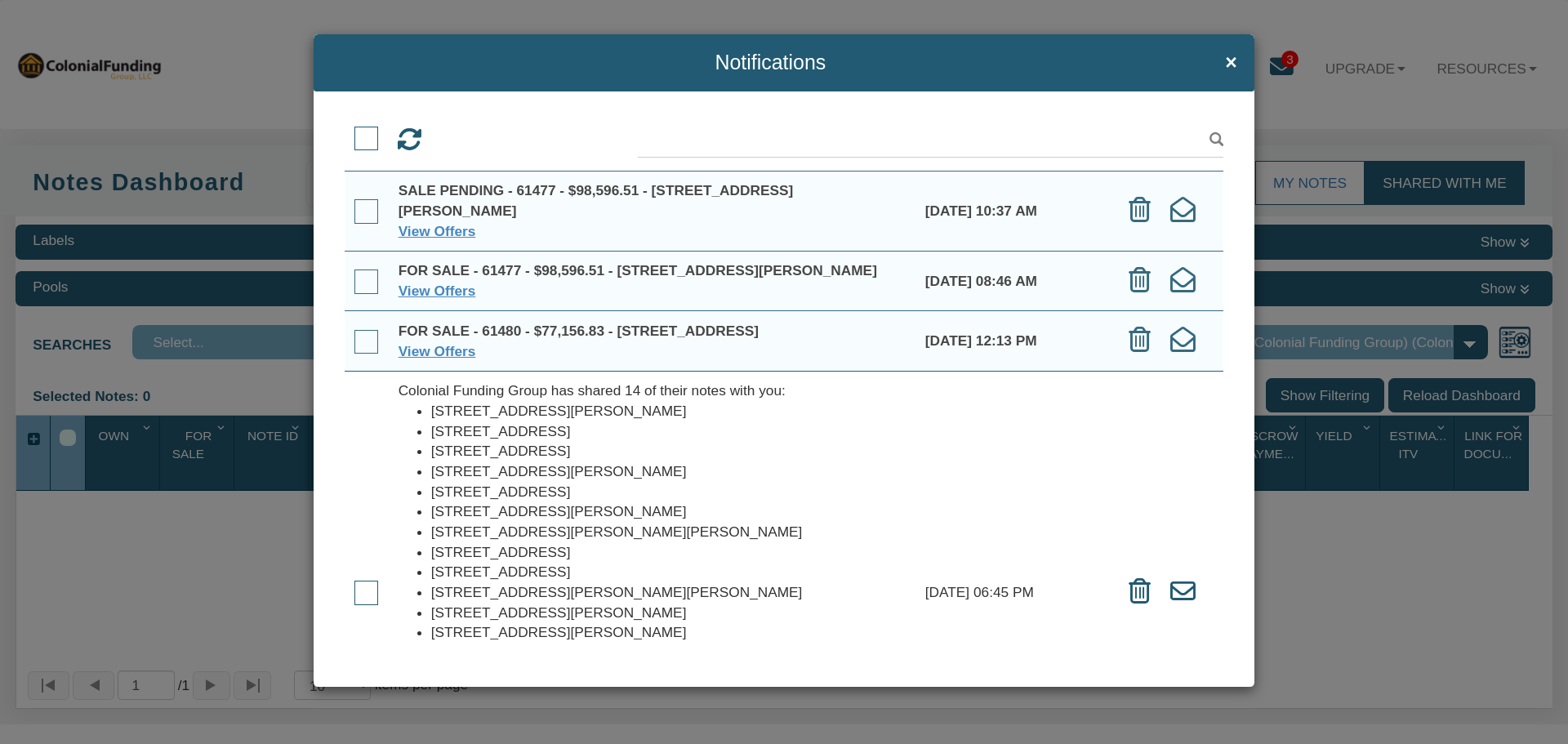
click at [368, 140] on span at bounding box center [366, 138] width 25 height 25
click at [354, 130] on input "checkbox" at bounding box center [354, 130] width 0 height 0
click at [490, 140] on icon at bounding box center [496, 140] width 26 height 26
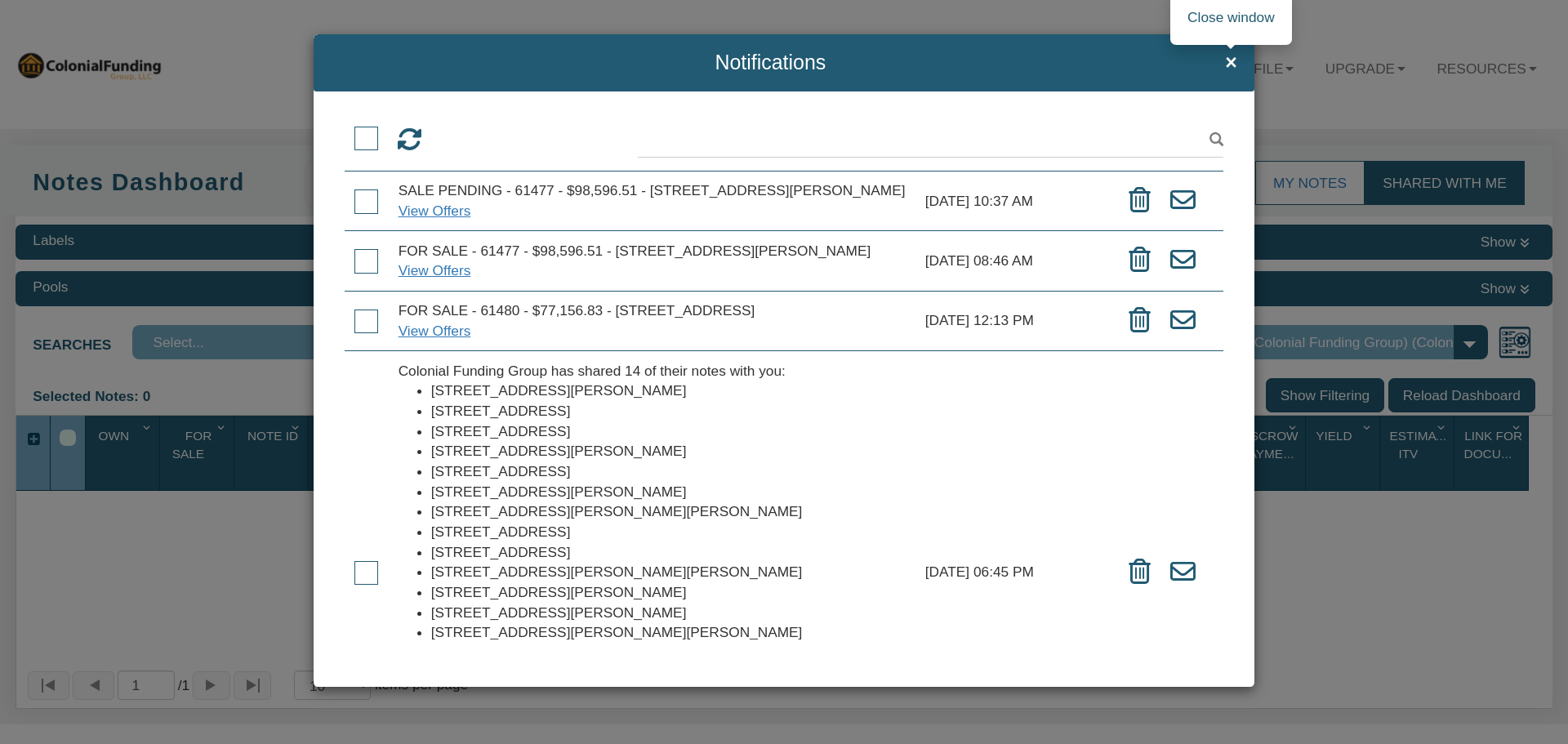
click at [1232, 62] on span "×" at bounding box center [1231, 62] width 12 height 22
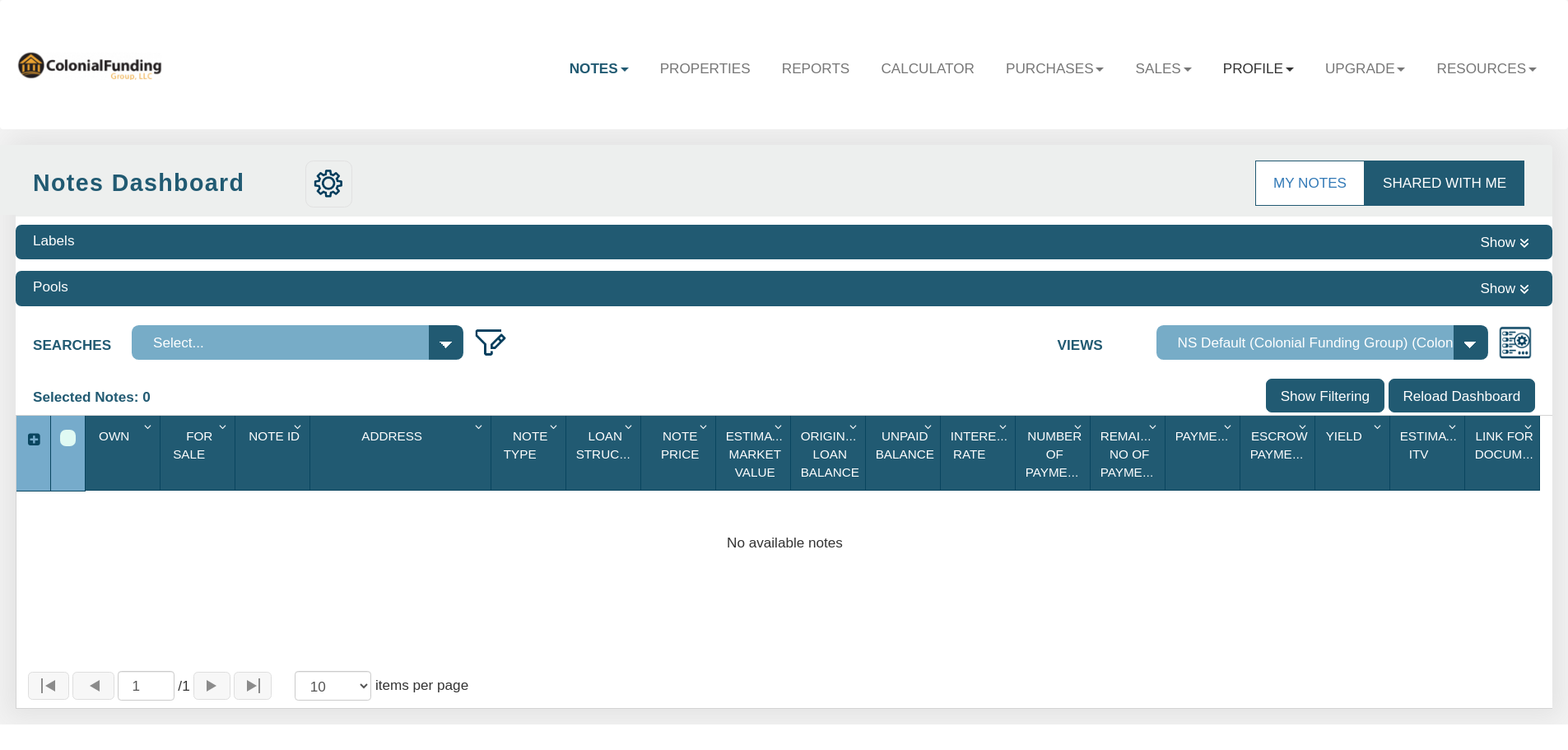
click at [1245, 67] on link "Profile" at bounding box center [1257, 68] width 102 height 47
click at [1154, 139] on link "Logout" at bounding box center [1218, 139] width 182 height 27
